Goal: Check status: Check status

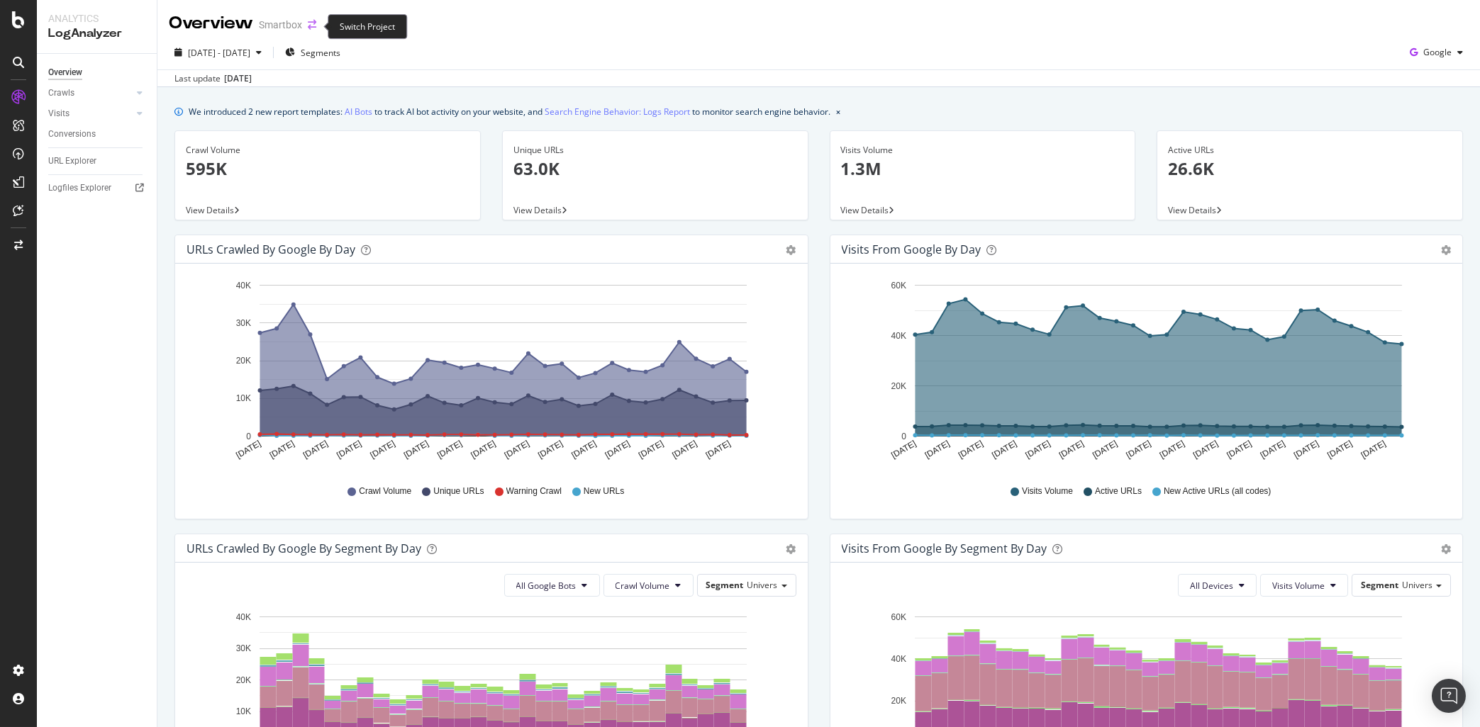
click at [312, 24] on icon "arrow-right-arrow-left" at bounding box center [312, 25] width 9 height 10
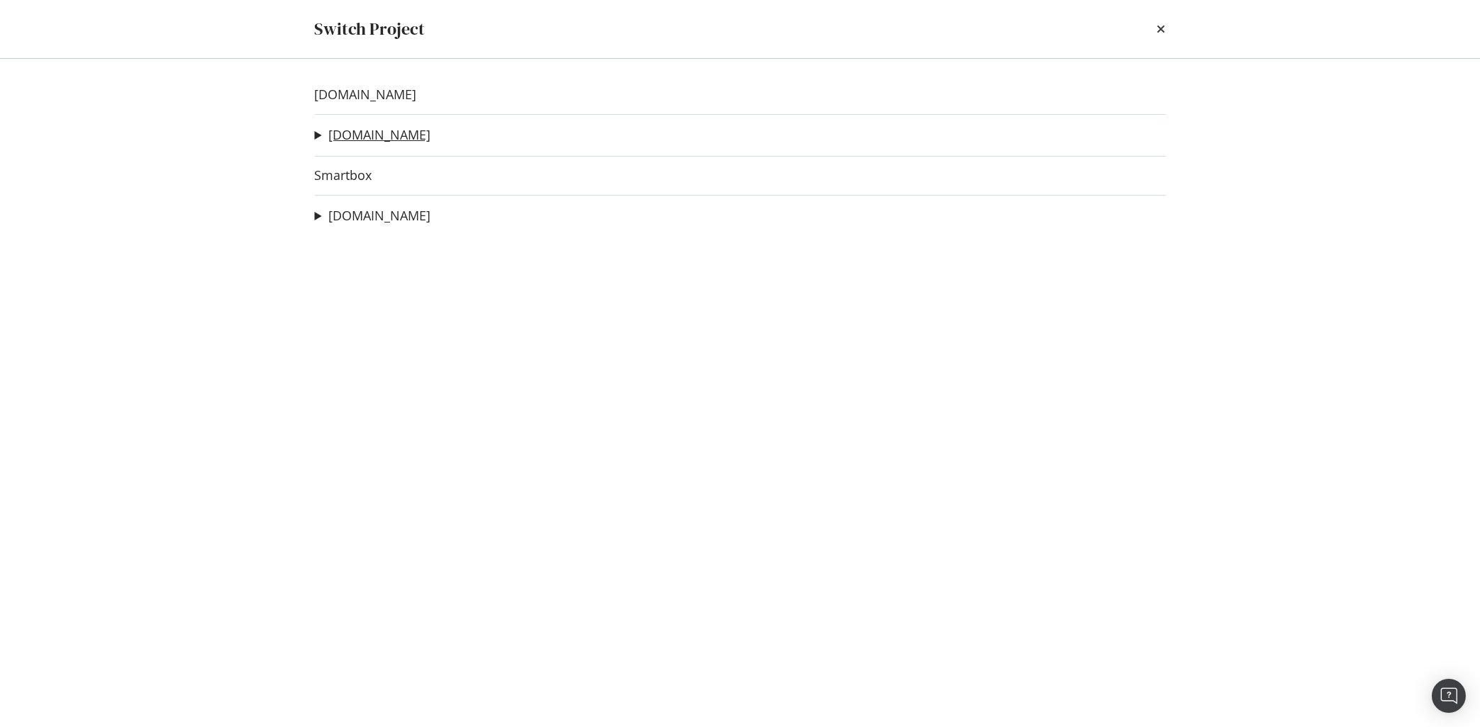
click at [345, 138] on link "[DOMAIN_NAME]" at bounding box center [379, 135] width 102 height 15
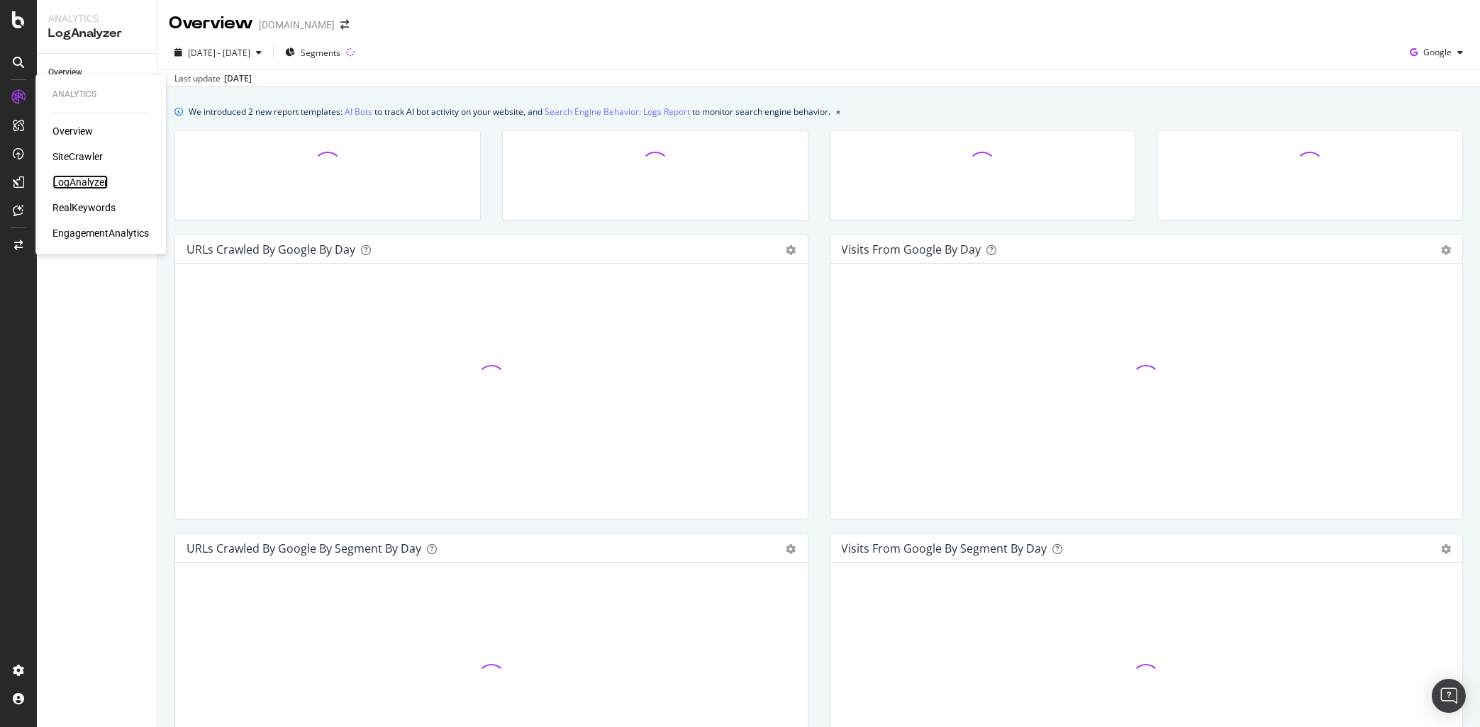
click at [79, 178] on div "LogAnalyzer" at bounding box center [79, 182] width 55 height 14
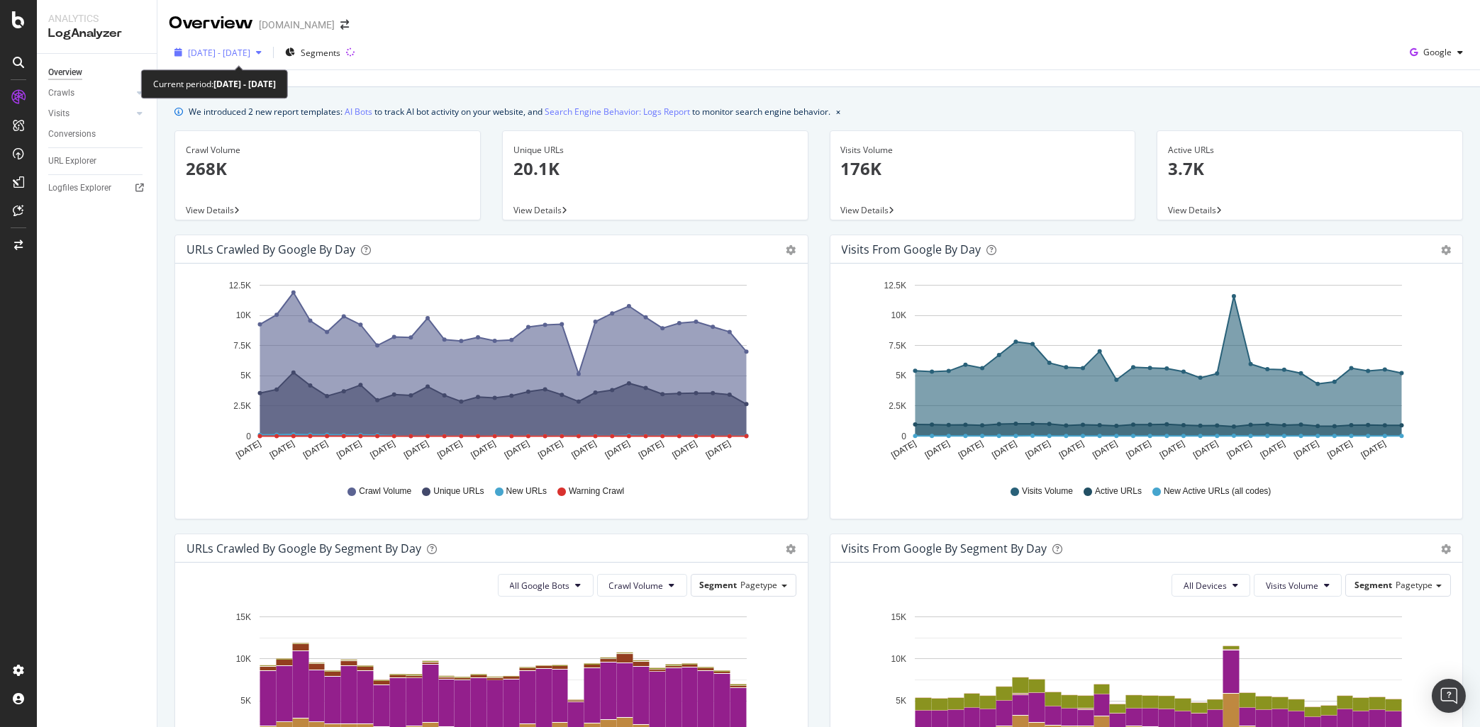
click at [250, 52] on span "[DATE] - [DATE]" at bounding box center [219, 53] width 62 height 12
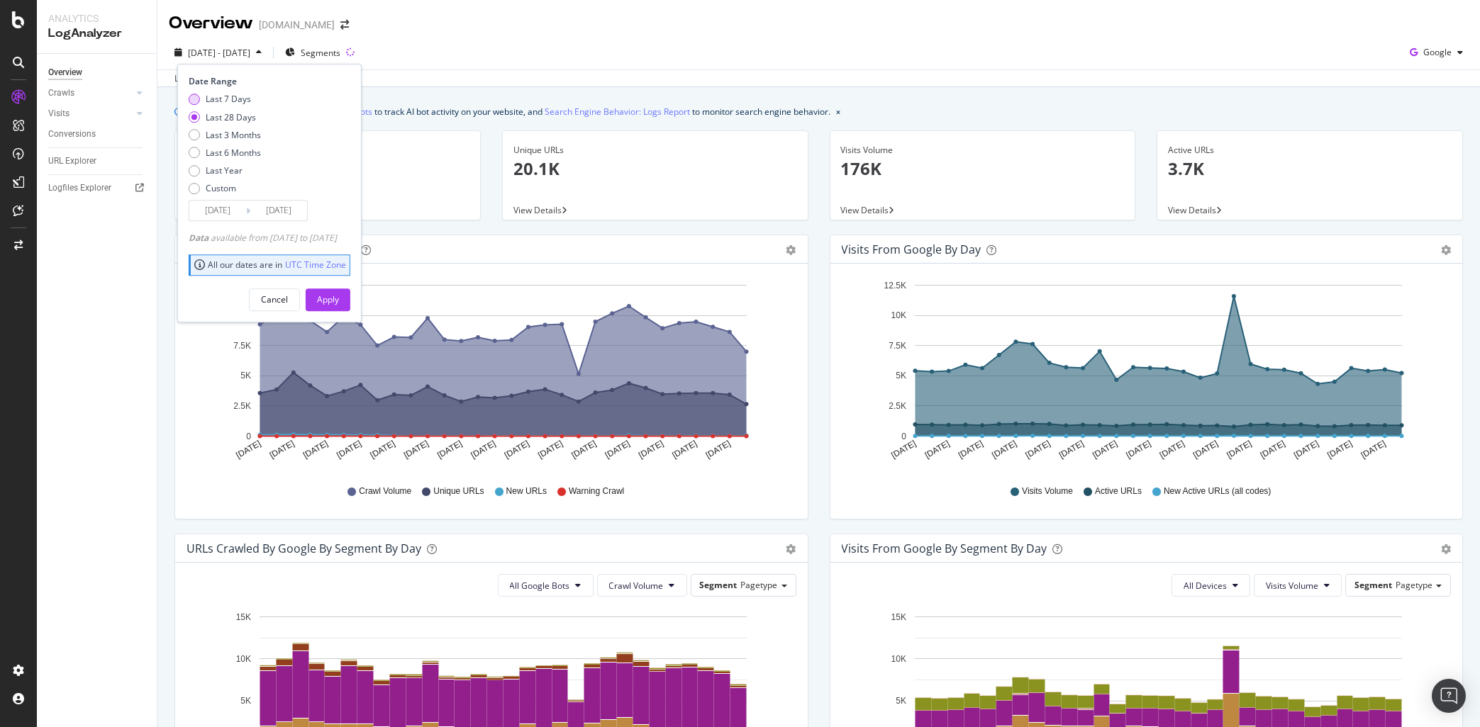
click at [219, 94] on div "Last 7 Days" at bounding box center [228, 100] width 45 height 12
type input "[DATE]"
click at [339, 296] on div "Apply" at bounding box center [328, 300] width 22 height 12
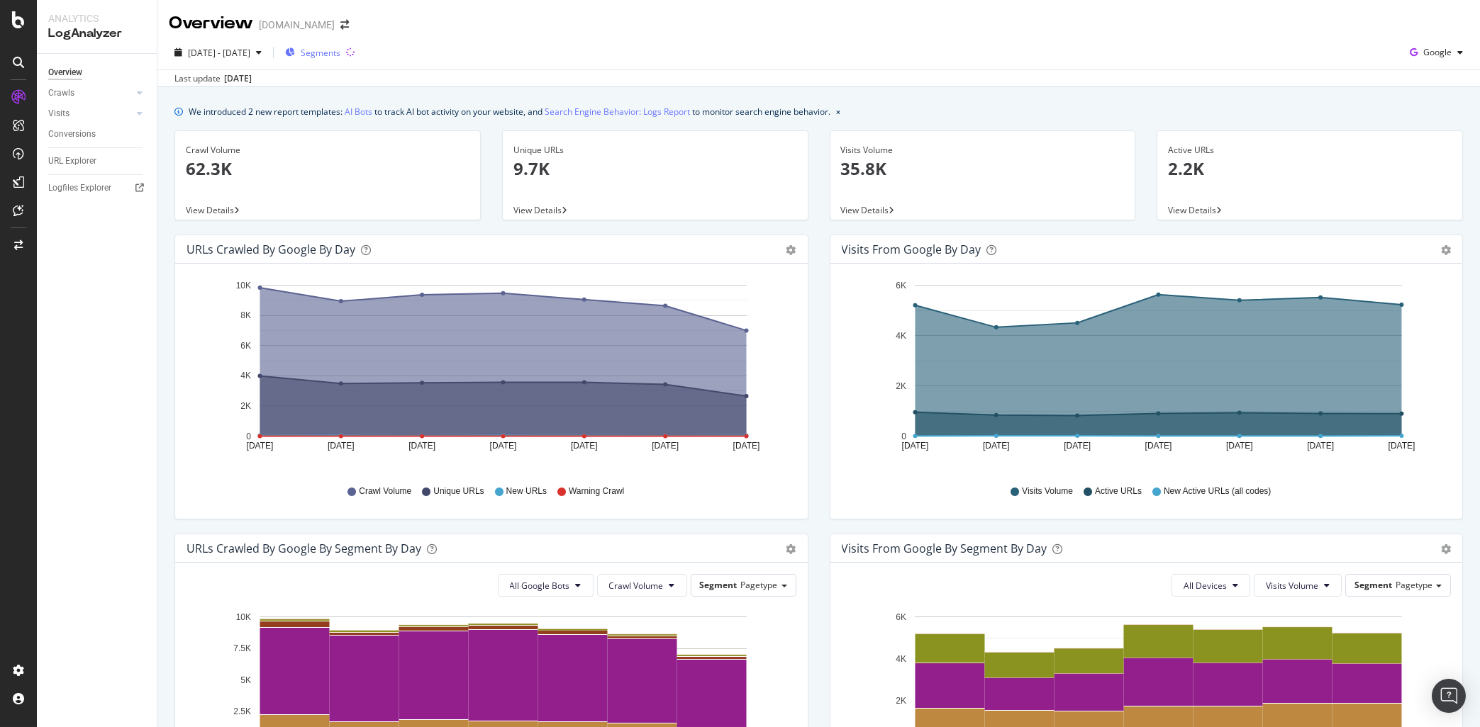
click at [340, 55] on span "Segments" at bounding box center [321, 53] width 40 height 12
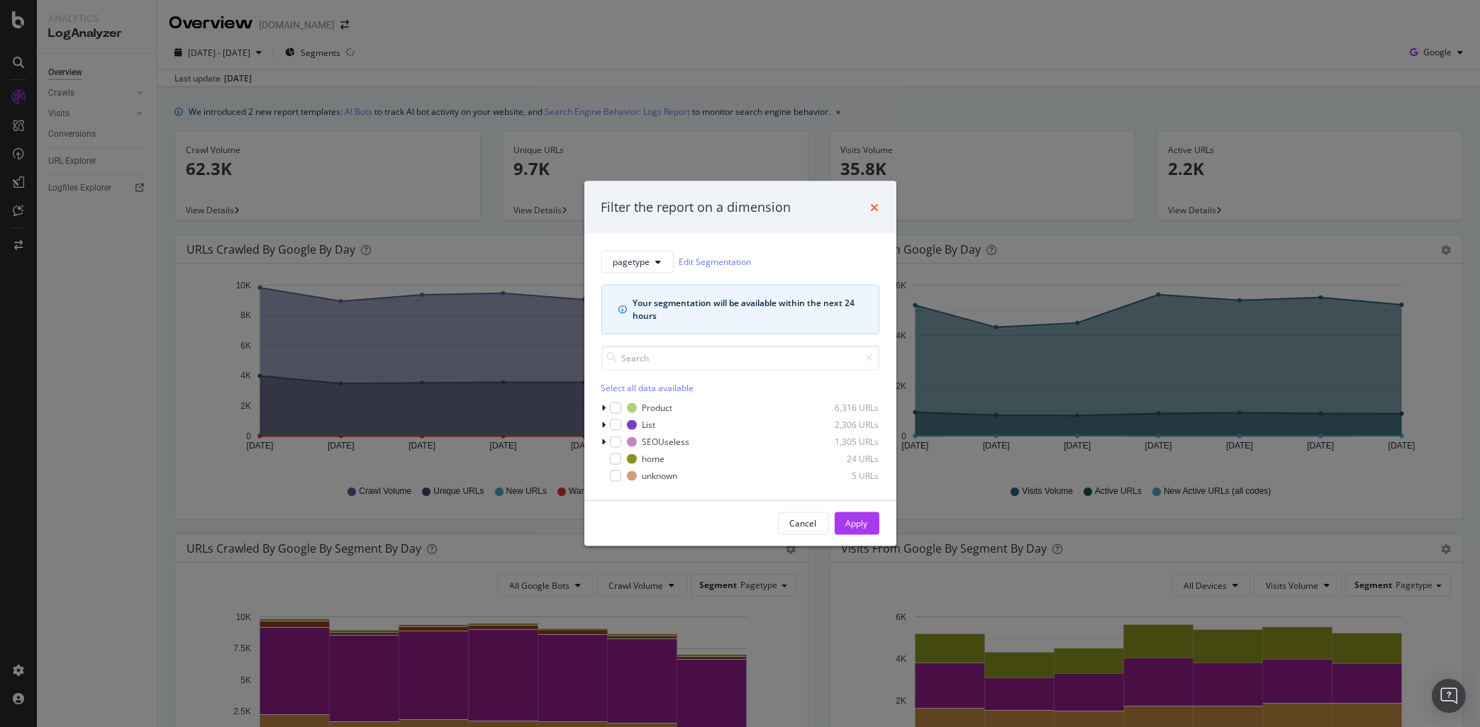
click at [875, 208] on icon "times" at bounding box center [875, 206] width 9 height 11
